Goal: Task Accomplishment & Management: Manage account settings

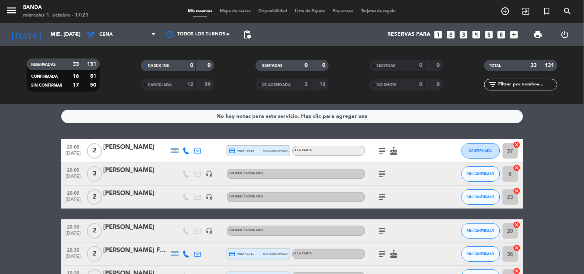
click at [99, 149] on span "2" at bounding box center [94, 150] width 15 height 15
click at [76, 145] on span "20:00" at bounding box center [73, 146] width 19 height 9
click at [76, 169] on span "20:00" at bounding box center [73, 169] width 19 height 9
click at [75, 192] on span "20:00" at bounding box center [73, 192] width 19 height 9
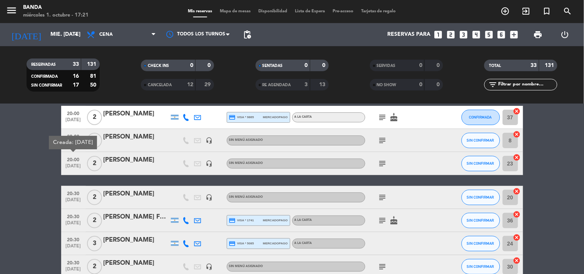
scroll to position [34, 0]
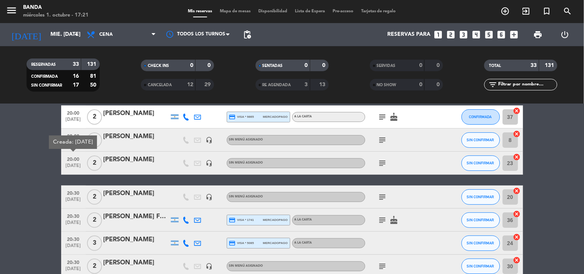
click at [75, 192] on span "20:30" at bounding box center [73, 192] width 19 height 9
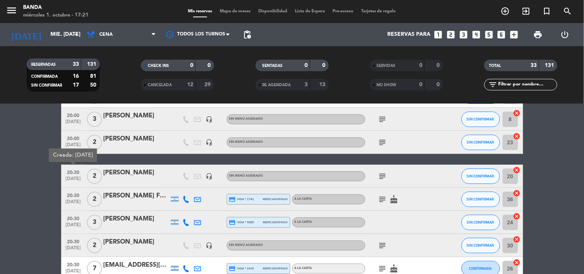
scroll to position [58, 0]
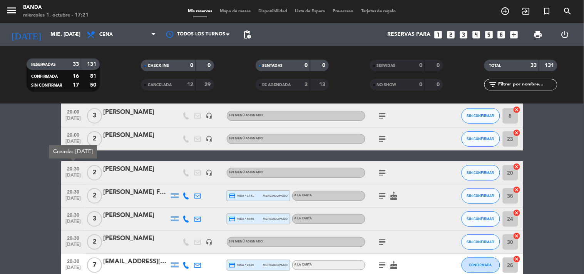
click at [75, 192] on span "20:30" at bounding box center [73, 191] width 19 height 9
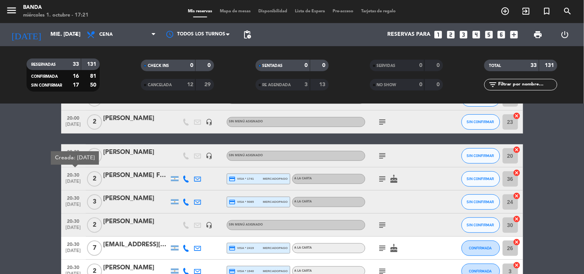
scroll to position [75, 0]
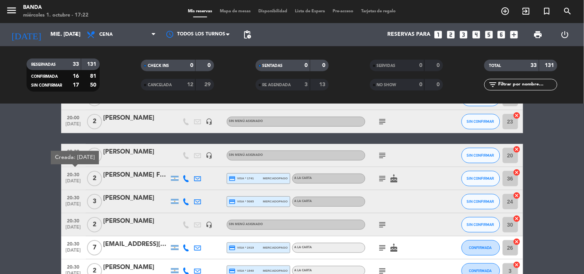
click at [385, 175] on icon "subject" at bounding box center [382, 178] width 9 height 9
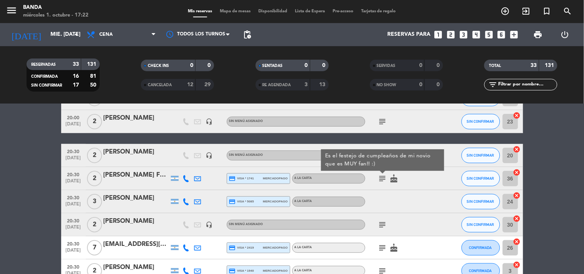
click at [76, 197] on span "20:30" at bounding box center [73, 197] width 19 height 9
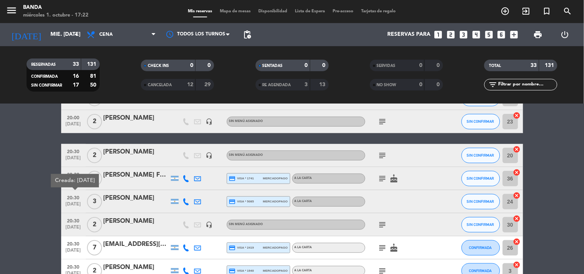
click at [76, 197] on span "20:30" at bounding box center [73, 197] width 19 height 9
click at [184, 201] on icon at bounding box center [186, 201] width 7 height 7
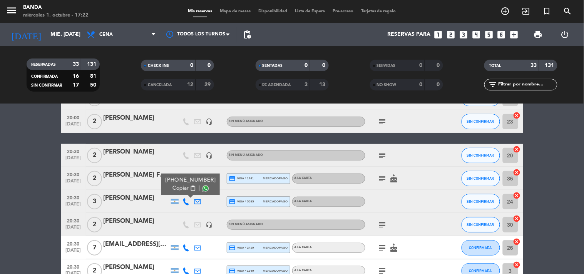
click at [174, 188] on span "Copiar" at bounding box center [180, 188] width 16 height 8
click at [75, 219] on span "20:30" at bounding box center [73, 220] width 19 height 9
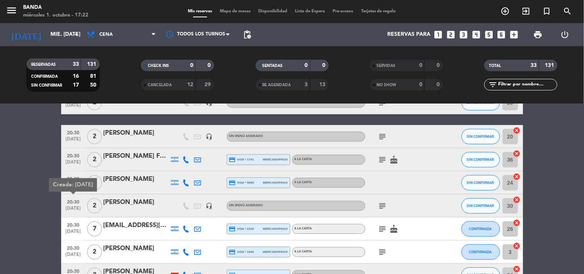
scroll to position [95, 0]
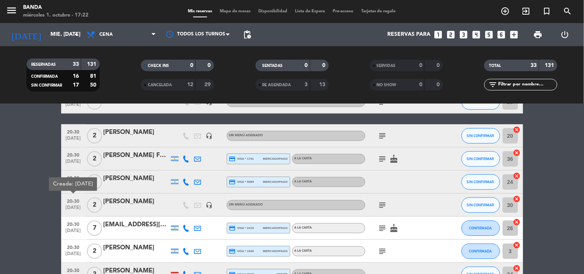
click at [75, 219] on span "20:30" at bounding box center [73, 223] width 19 height 9
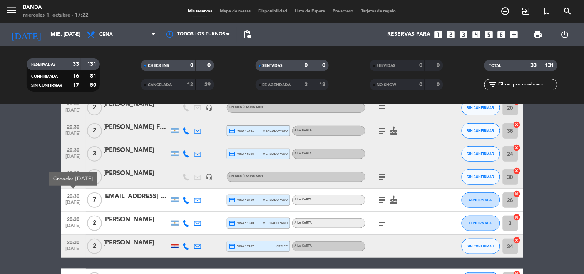
click at [75, 219] on span "20:30" at bounding box center [73, 218] width 19 height 9
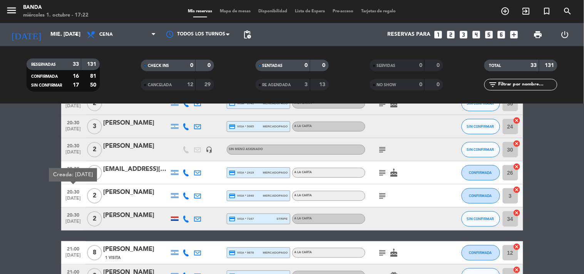
click at [75, 219] on span "[DATE]" at bounding box center [73, 223] width 19 height 9
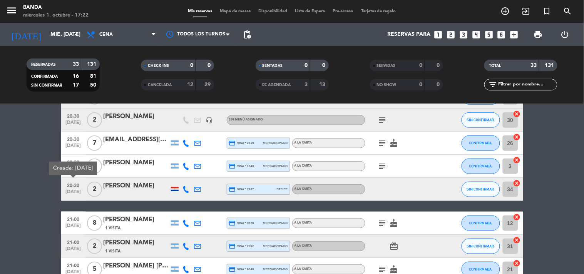
click at [75, 218] on span "21:00" at bounding box center [73, 218] width 19 height 9
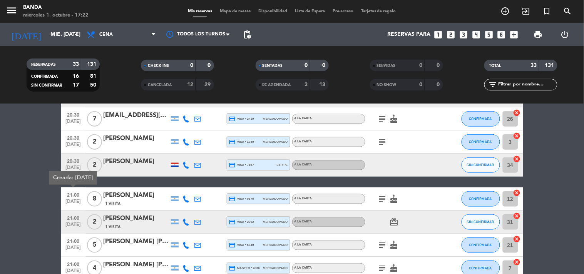
click at [75, 218] on span "21:00" at bounding box center [73, 217] width 19 height 9
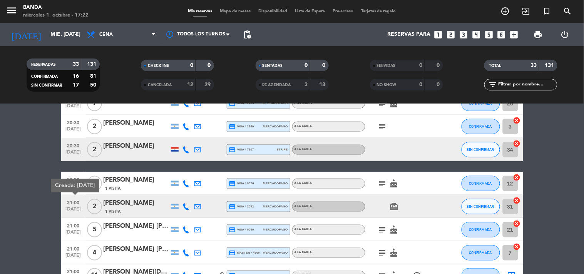
scroll to position [220, 0]
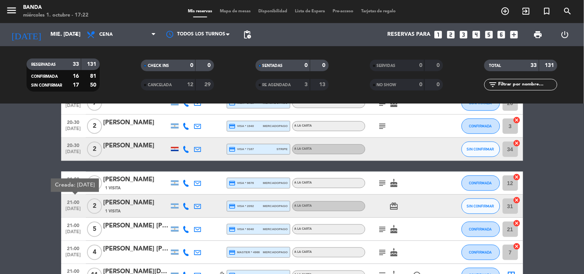
click at [184, 204] on icon at bounding box center [186, 206] width 7 height 7
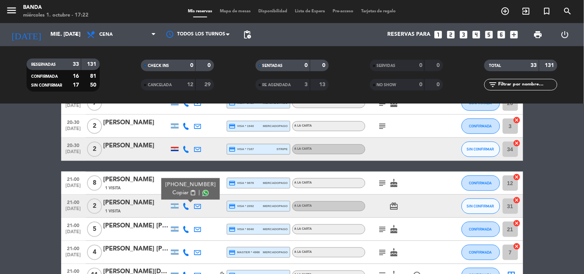
click at [176, 191] on span "Copiar" at bounding box center [180, 193] width 16 height 8
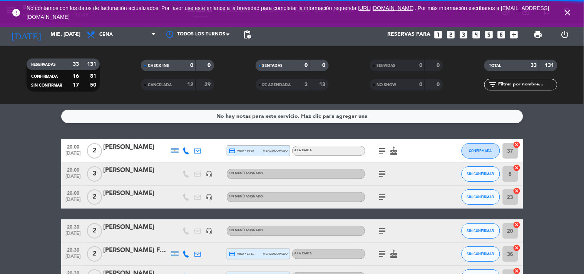
click at [570, 9] on icon "close" at bounding box center [567, 12] width 9 height 9
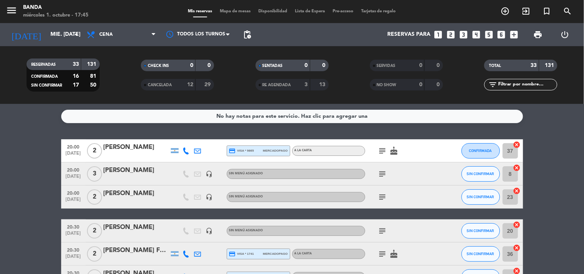
click at [451, 32] on icon "looks_two" at bounding box center [451, 35] width 10 height 10
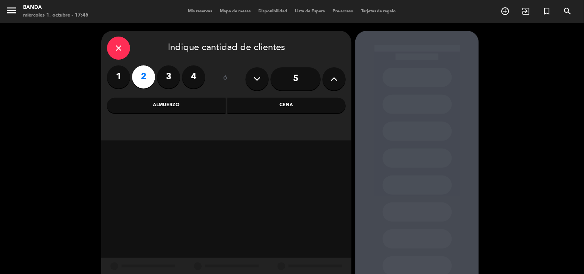
click at [264, 107] on div "Cena" at bounding box center [286, 105] width 119 height 15
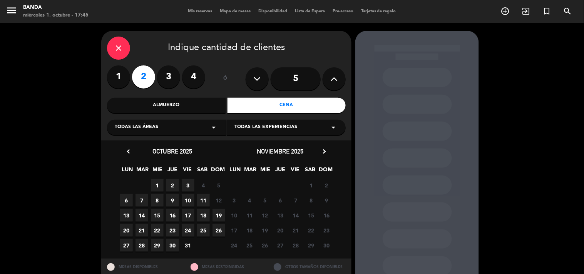
click at [194, 102] on div "Almuerzo" at bounding box center [166, 105] width 119 height 15
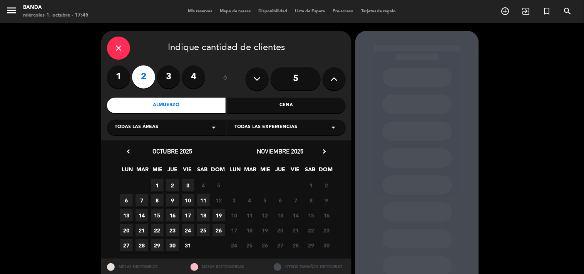
click at [220, 216] on span "19" at bounding box center [218, 215] width 13 height 13
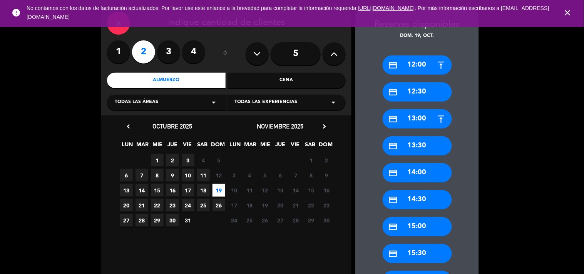
click at [571, 15] on icon "close" at bounding box center [567, 12] width 9 height 9
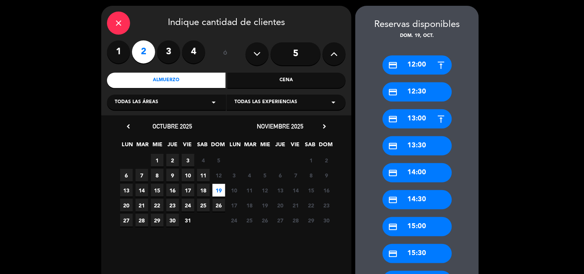
click at [121, 25] on icon "close" at bounding box center [118, 22] width 9 height 9
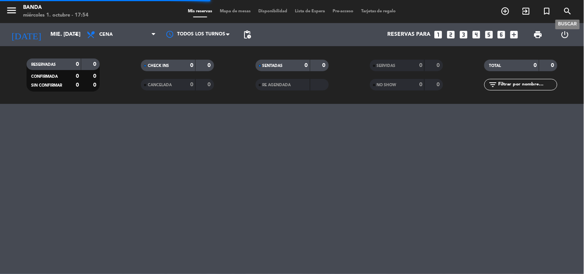
click at [568, 15] on icon "search" at bounding box center [567, 11] width 9 height 9
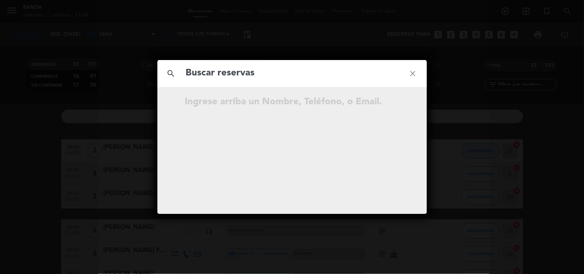
click at [305, 79] on input "text" at bounding box center [292, 73] width 214 height 16
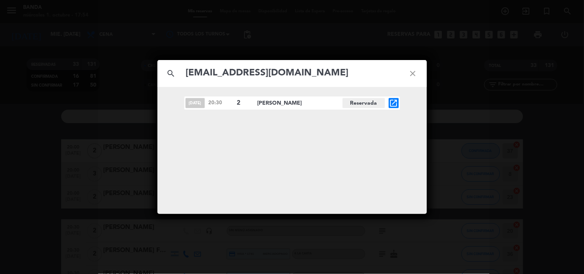
type input "[EMAIL_ADDRESS][DOMAIN_NAME]"
click at [394, 102] on icon "open_in_new" at bounding box center [393, 103] width 9 height 9
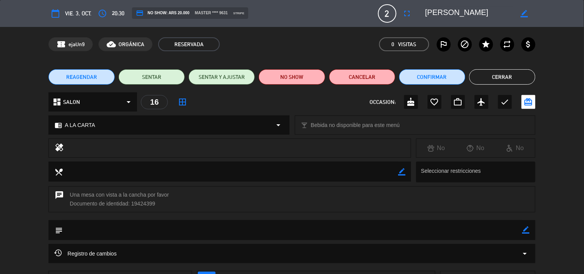
click at [78, 81] on span "REAGENDAR" at bounding box center [81, 77] width 31 height 8
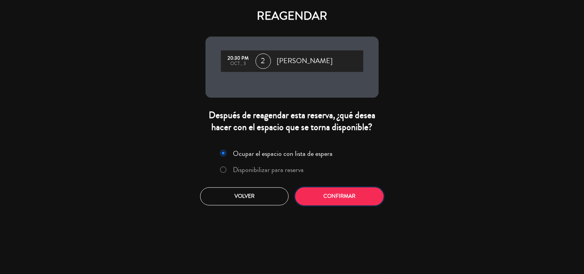
click at [355, 203] on button "Confirmar" at bounding box center [339, 196] width 88 height 18
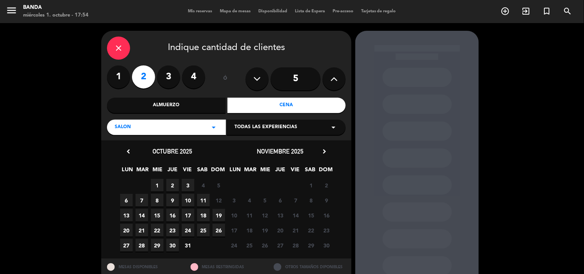
click at [190, 201] on span "10" at bounding box center [188, 200] width 13 height 13
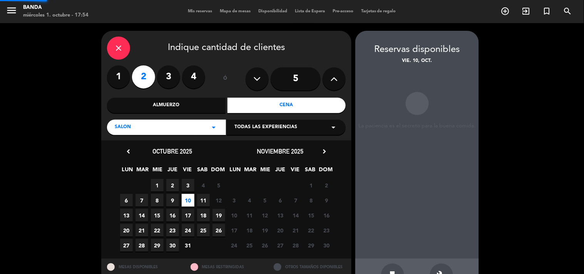
scroll to position [25, 0]
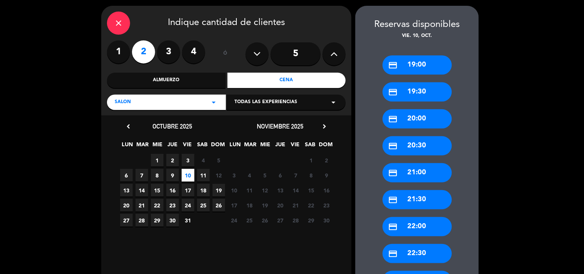
click at [397, 151] on div "credit_card 20:30" at bounding box center [416, 145] width 69 height 19
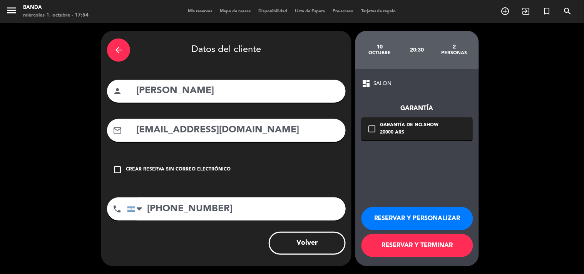
scroll to position [0, 0]
click at [395, 244] on button "RESERVAR Y TERMINAR" at bounding box center [417, 245] width 112 height 23
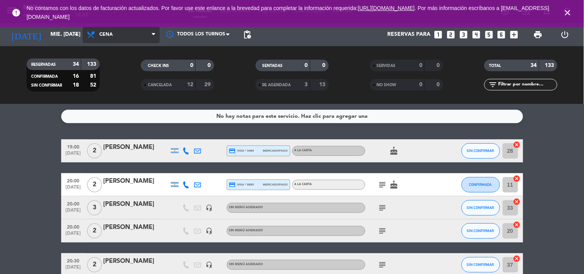
click at [120, 41] on span "Cena" at bounding box center [121, 34] width 77 height 17
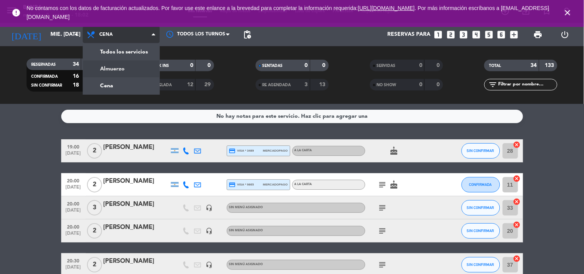
click at [125, 68] on div "menu Banda miércoles 1. octubre - 18:02 Mis reservas Mapa de mesas Disponibilid…" at bounding box center [292, 52] width 584 height 104
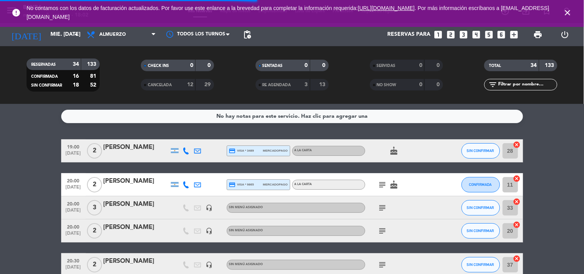
click at [568, 13] on icon "close" at bounding box center [567, 12] width 9 height 9
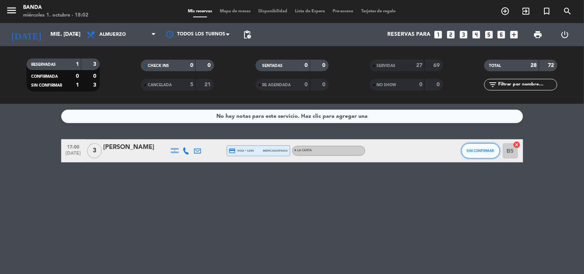
click at [489, 152] on span "SIN CONFIRMAR" at bounding box center [480, 151] width 27 height 4
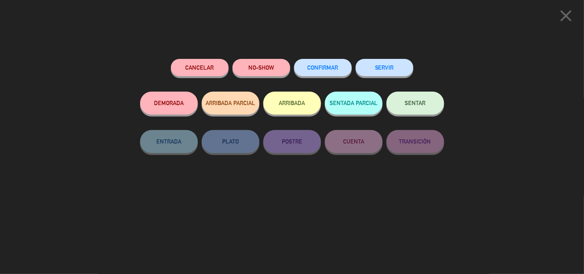
click at [403, 70] on button "SERVIR" at bounding box center [385, 67] width 58 height 17
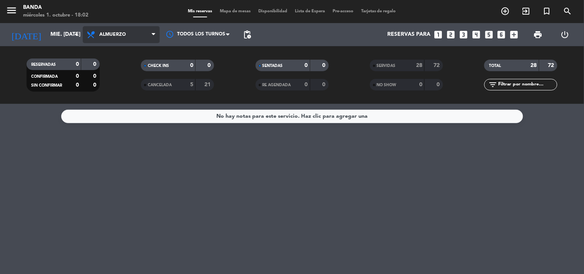
click at [88, 27] on span "Almuerzo" at bounding box center [121, 34] width 77 height 17
click at [132, 93] on div "menu Banda miércoles 1. octubre - 18:02 Mis reservas Mapa de mesas Disponibilid…" at bounding box center [292, 52] width 584 height 104
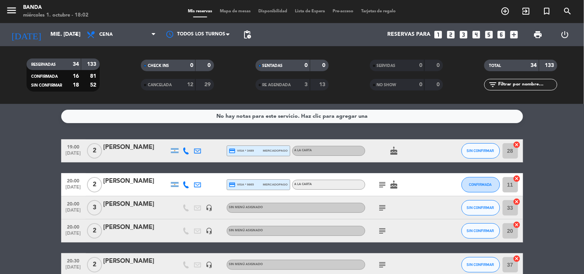
click at [69, 148] on span "19:00" at bounding box center [73, 146] width 19 height 9
click at [185, 149] on icon at bounding box center [186, 150] width 7 height 7
click at [173, 135] on span "Copiar" at bounding box center [180, 138] width 16 height 8
click at [188, 186] on icon at bounding box center [186, 184] width 7 height 7
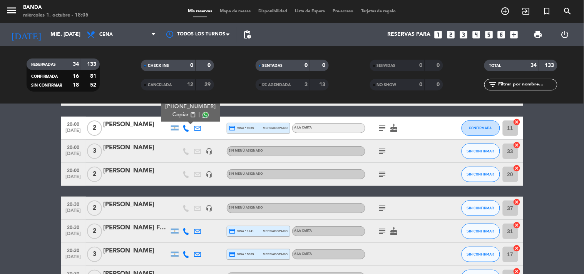
scroll to position [57, 0]
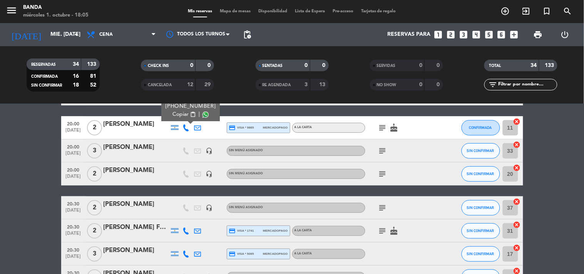
click at [189, 227] on icon at bounding box center [186, 230] width 7 height 7
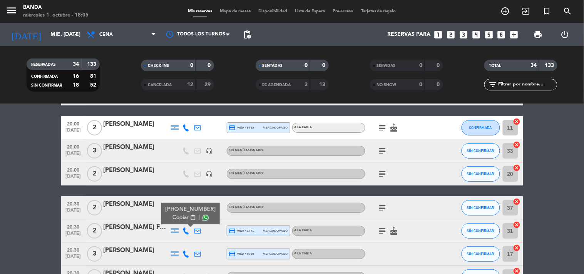
click at [142, 227] on div "[PERSON_NAME] Felgueras" at bounding box center [136, 227] width 65 height 10
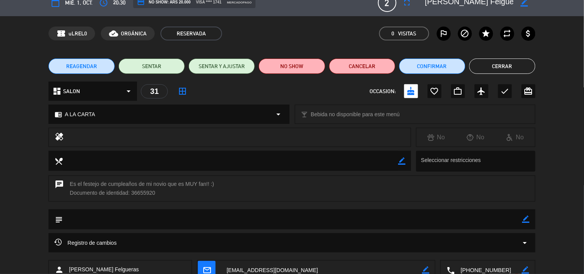
scroll to position [0, 0]
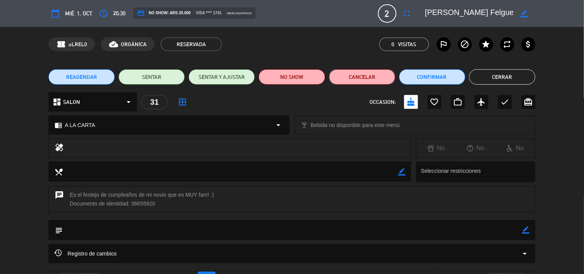
click at [368, 78] on button "Cancelar" at bounding box center [362, 76] width 66 height 15
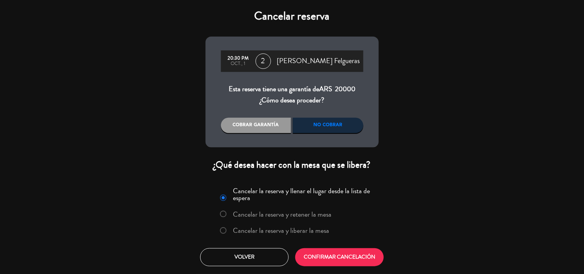
click at [344, 123] on div "No cobrar" at bounding box center [328, 125] width 70 height 15
click at [314, 255] on button "CONFIRMAR CANCELACIÓN" at bounding box center [339, 257] width 88 height 18
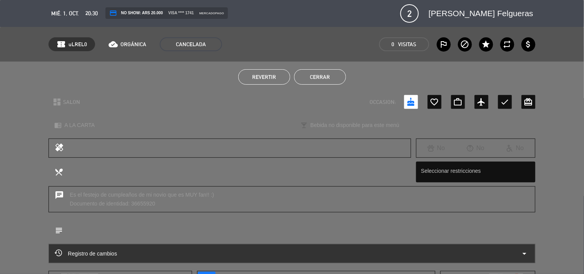
click at [313, 79] on button "Cerrar" at bounding box center [320, 76] width 52 height 15
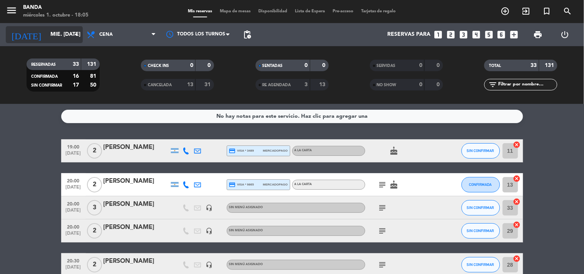
click at [75, 39] on input "mié. [DATE]" at bounding box center [83, 35] width 73 height 14
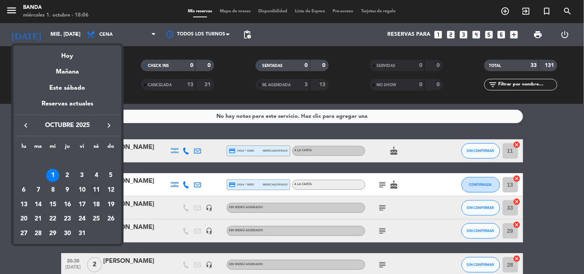
click at [97, 188] on div "11" at bounding box center [96, 190] width 13 height 13
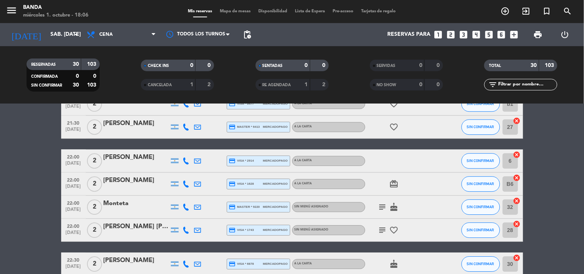
scroll to position [661, 0]
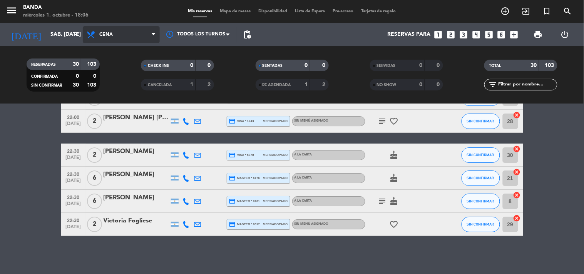
click at [109, 35] on span "Cena" at bounding box center [105, 34] width 13 height 5
click at [117, 67] on div "menu Banda miércoles 1. octubre - 18:06 Mis reservas Mapa de mesas Disponibilid…" at bounding box center [292, 52] width 584 height 104
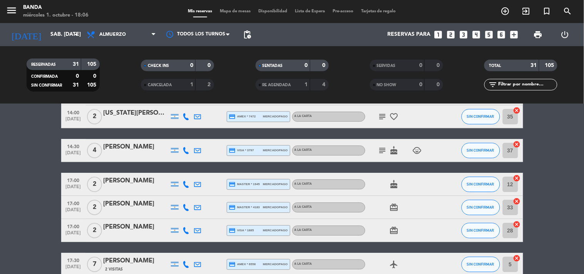
scroll to position [695, 0]
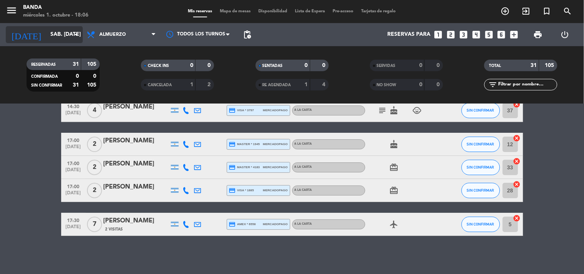
click at [51, 36] on input "sáb. [DATE]" at bounding box center [83, 35] width 73 height 14
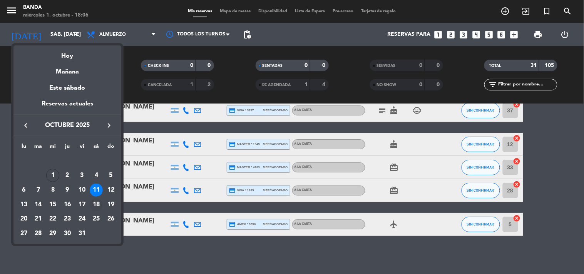
click at [95, 210] on div "18" at bounding box center [96, 204] width 13 height 13
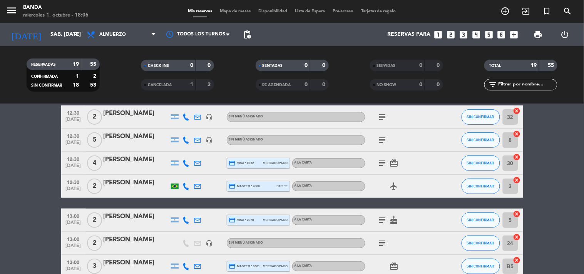
scroll to position [0, 0]
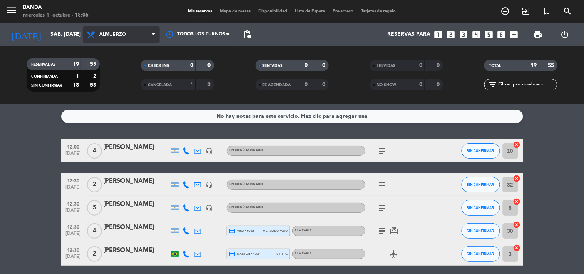
click at [124, 30] on span "Almuerzo" at bounding box center [121, 34] width 77 height 17
click at [124, 83] on div "menu Banda miércoles 1. octubre - 18:06 Mis reservas Mapa de mesas Disponibilid…" at bounding box center [292, 52] width 584 height 104
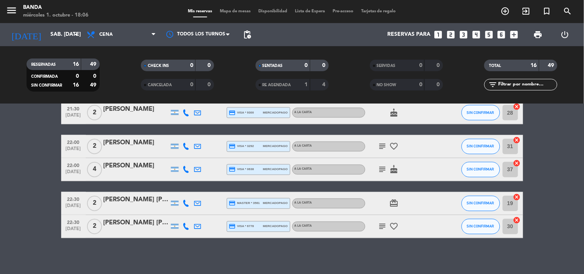
scroll to position [337, 0]
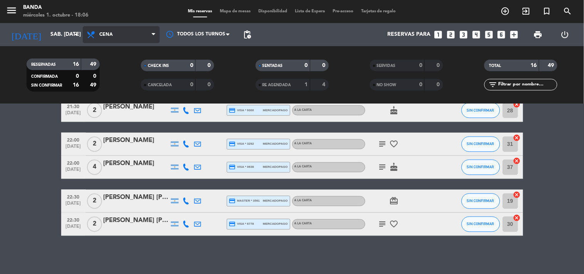
click at [120, 31] on span "Cena" at bounding box center [121, 34] width 77 height 17
click at [133, 82] on div "menu Banda miércoles 1. octubre - 18:06 Mis reservas Mapa de mesas Disponibilid…" at bounding box center [292, 52] width 584 height 104
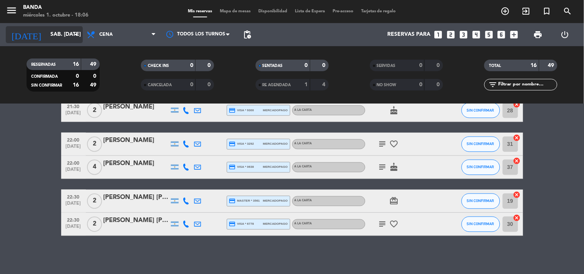
click at [47, 28] on input "sáb. [DATE]" at bounding box center [83, 35] width 73 height 14
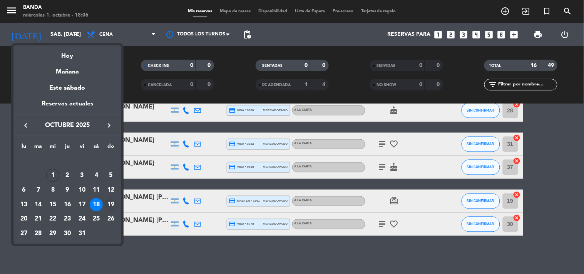
click at [113, 203] on div "19" at bounding box center [110, 204] width 13 height 13
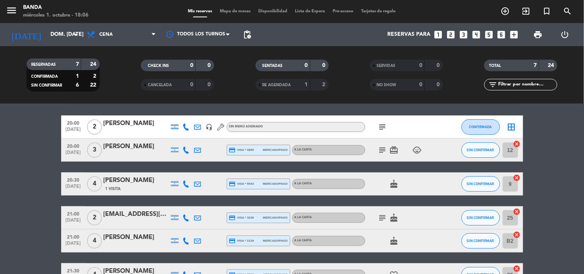
scroll to position [0, 0]
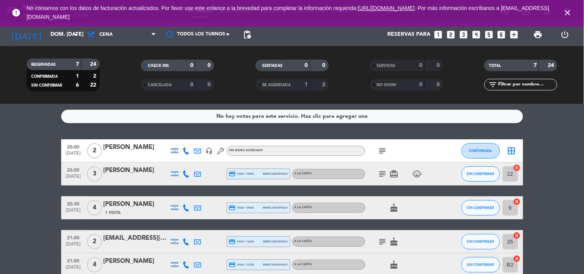
click at [569, 10] on icon "close" at bounding box center [567, 12] width 9 height 9
click at [47, 38] on input "dom. [DATE]" at bounding box center [83, 35] width 73 height 14
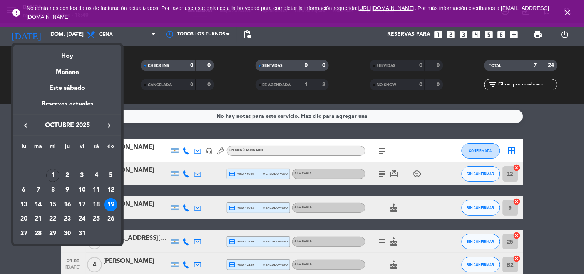
click at [108, 36] on div at bounding box center [292, 137] width 584 height 274
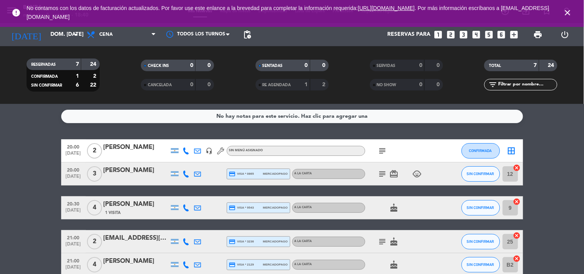
click at [108, 36] on span "Cena" at bounding box center [105, 34] width 13 height 5
click at [59, 28] on input "dom. [DATE]" at bounding box center [83, 35] width 73 height 14
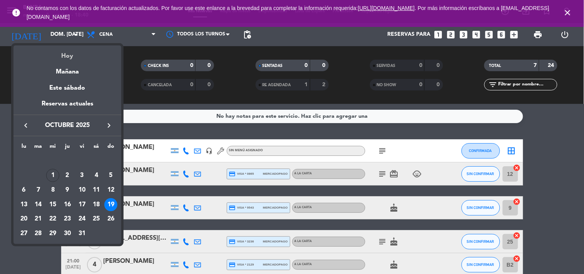
click at [65, 54] on div "Hoy" at bounding box center [67, 53] width 108 height 16
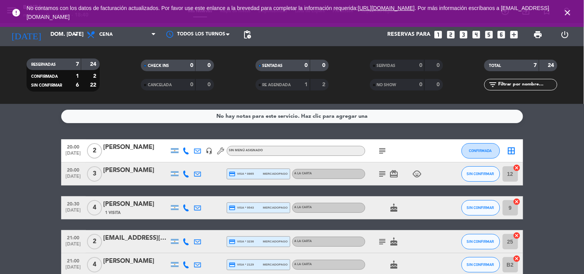
type input "mié. [DATE]"
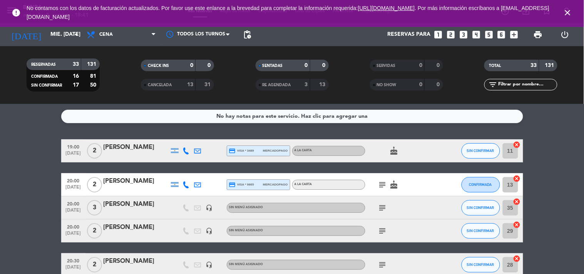
click at [21, 130] on div "No hay notas para este servicio. Haz clic para agregar una 19:00 [DATE] 2 [PERS…" at bounding box center [292, 189] width 584 height 170
